Goal: Transaction & Acquisition: Book appointment/travel/reservation

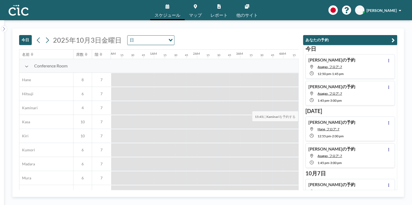
scroll to position [0, 506]
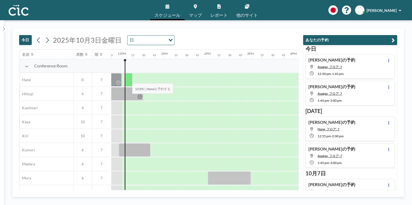
click at [128, 79] on div at bounding box center [128, 79] width 7 height 13
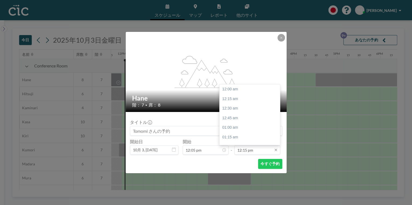
click at [254, 149] on input "12:15 pm" at bounding box center [257, 149] width 46 height 9
click at [247, 117] on div "01:00 pm" at bounding box center [252, 118] width 64 height 10
click at [255, 149] on input "01:00 pm" at bounding box center [257, 149] width 46 height 9
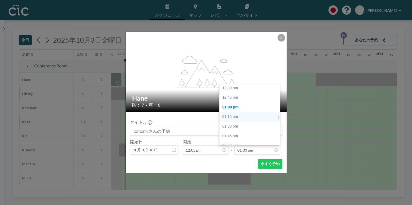
scroll to position [480, 0]
click at [233, 98] on div "12:45 pm" at bounding box center [252, 98] width 64 height 10
type input "12:45 pm"
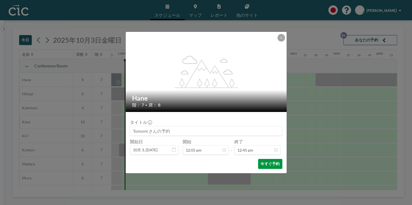
click at [259, 167] on button "今すぐ予約" at bounding box center [270, 164] width 24 height 10
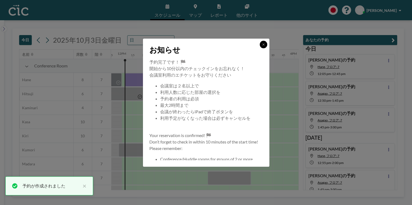
click at [263, 45] on icon at bounding box center [263, 44] width 3 height 3
